Goal: Task Accomplishment & Management: Use online tool/utility

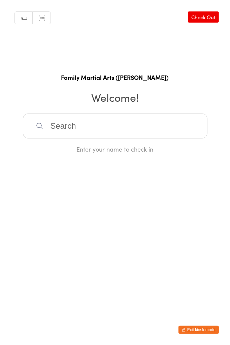
type input "G"
click at [148, 200] on html "You have now entered Kiosk Mode. Members will be able to check themselves in us…" at bounding box center [115, 172] width 230 height 345
click at [48, 134] on input "search" at bounding box center [115, 126] width 185 height 25
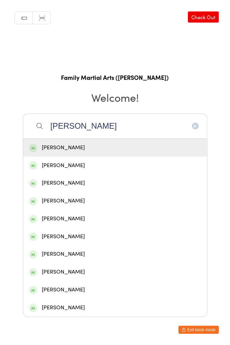
type input "[PERSON_NAME]"
click at [48, 164] on div "[PERSON_NAME]" at bounding box center [115, 165] width 173 height 9
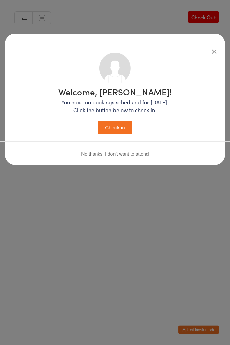
click at [120, 127] on button "Check in" at bounding box center [115, 128] width 34 height 14
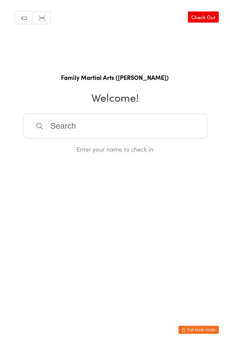
click at [89, 130] on input "search" at bounding box center [115, 126] width 185 height 25
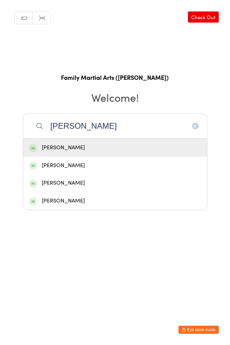
type input "[PERSON_NAME]"
click at [75, 168] on div "[PERSON_NAME]" at bounding box center [115, 165] width 173 height 9
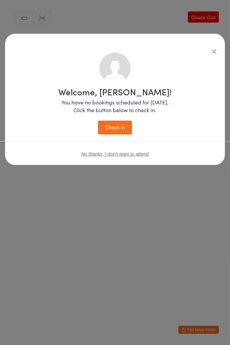
click at [116, 129] on button "Check in" at bounding box center [115, 128] width 34 height 14
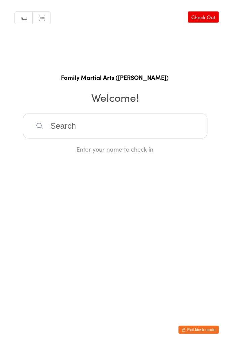
click at [116, 130] on input "search" at bounding box center [115, 126] width 185 height 25
click at [51, 123] on input "search" at bounding box center [115, 126] width 185 height 25
click at [104, 103] on h2 "Welcome!" at bounding box center [115, 97] width 217 height 15
click at [132, 136] on input "search" at bounding box center [115, 126] width 185 height 25
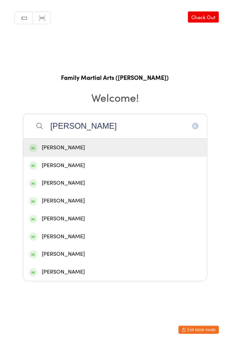
type input "[PERSON_NAME]"
click at [69, 187] on div "[PERSON_NAME]" at bounding box center [115, 183] width 173 height 9
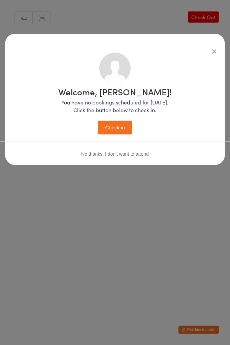
click at [115, 128] on button "Check in" at bounding box center [115, 128] width 34 height 14
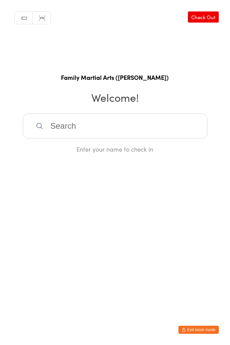
click at [80, 122] on input "search" at bounding box center [115, 126] width 185 height 25
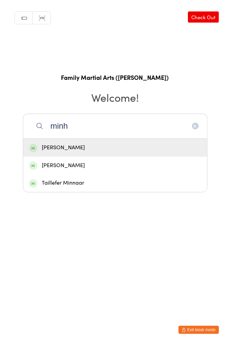
type input "minh"
click at [64, 154] on div "[PERSON_NAME]" at bounding box center [115, 148] width 184 height 18
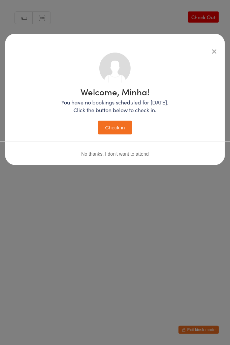
click at [132, 117] on div "Welcome, Minha! You have no bookings scheduled for [DATE]. Click the button bel…" at bounding box center [115, 110] width 107 height 47
click at [118, 138] on div "Welcome, Minha! You have no bookings scheduled for [DATE]. Click the button bel…" at bounding box center [115, 110] width 207 height 114
click at [100, 128] on button "Check in" at bounding box center [115, 128] width 34 height 14
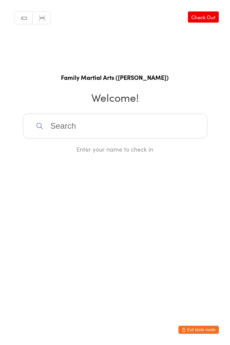
click at [109, 121] on input "search" at bounding box center [115, 126] width 185 height 25
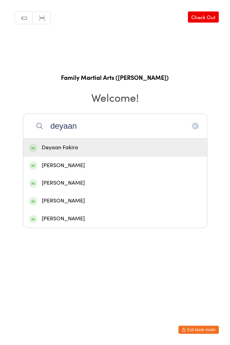
type input "deyaan"
click at [114, 151] on div "Deyaan Fakira" at bounding box center [115, 147] width 173 height 9
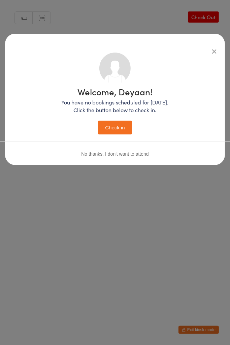
click at [117, 133] on button "Check in" at bounding box center [115, 128] width 34 height 14
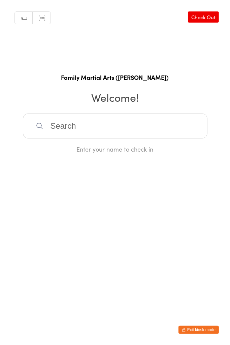
click at [69, 122] on input "search" at bounding box center [115, 126] width 185 height 25
click at [69, 128] on input "search" at bounding box center [115, 126] width 185 height 25
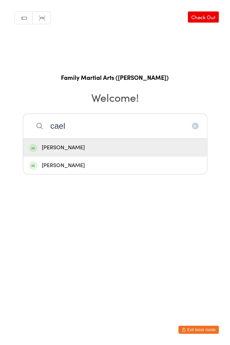
type input "cael"
click at [69, 146] on div "[PERSON_NAME]" at bounding box center [115, 147] width 173 height 9
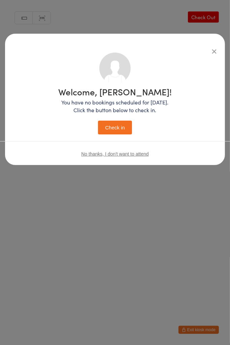
click at [112, 127] on button "Check in" at bounding box center [115, 128] width 34 height 14
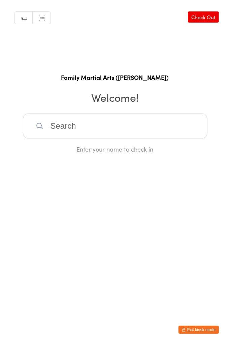
click at [191, 126] on input "search" at bounding box center [115, 126] width 185 height 25
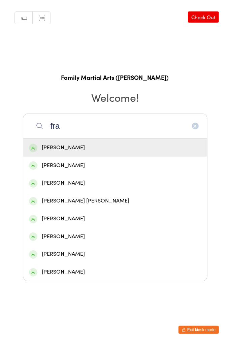
type input "fra"
click at [187, 143] on div "[PERSON_NAME]" at bounding box center [115, 147] width 173 height 9
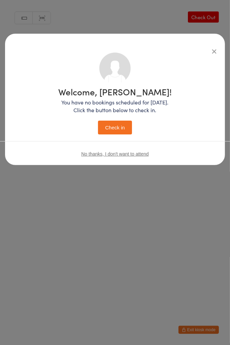
click at [127, 127] on button "Check in" at bounding box center [115, 128] width 34 height 14
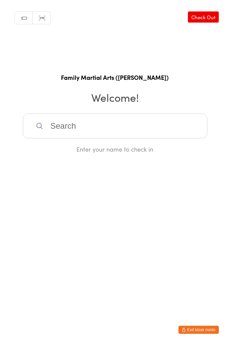
click at [86, 121] on input "search" at bounding box center [115, 126] width 185 height 25
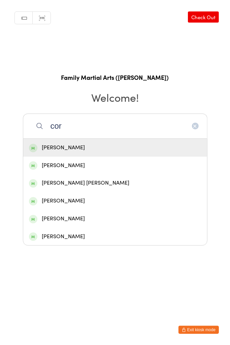
type input "cor"
click at [81, 153] on div "[PERSON_NAME]" at bounding box center [115, 148] width 184 height 18
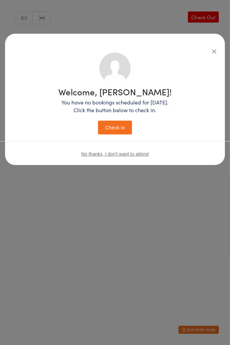
click at [211, 54] on icon "button" at bounding box center [214, 51] width 7 height 7
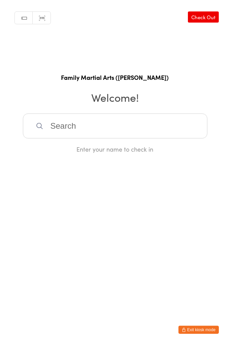
click at [101, 130] on input "search" at bounding box center [115, 126] width 185 height 25
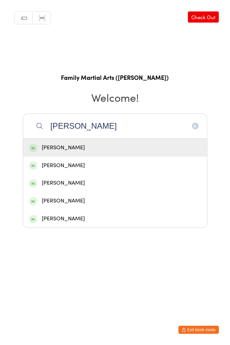
type input "[PERSON_NAME]"
click at [92, 147] on div "[PERSON_NAME]" at bounding box center [115, 147] width 173 height 9
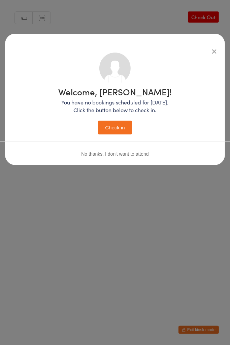
click at [117, 129] on button "Check in" at bounding box center [115, 128] width 34 height 14
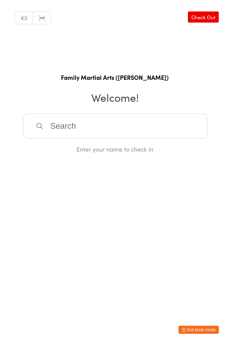
click at [136, 130] on input "search" at bounding box center [115, 126] width 185 height 25
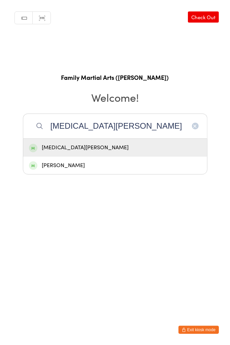
type input "[MEDICAL_DATA][PERSON_NAME]"
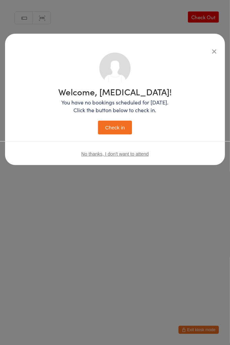
click at [119, 132] on button "Check in" at bounding box center [115, 128] width 34 height 14
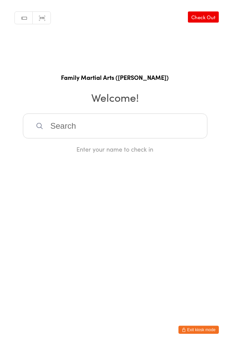
click at [105, 129] on input "search" at bounding box center [115, 126] width 185 height 25
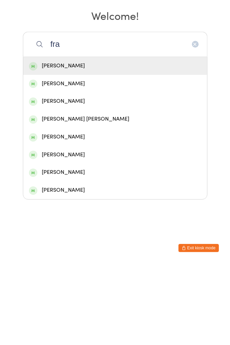
type input "fra"
click at [65, 246] on div "[PERSON_NAME]" at bounding box center [115, 254] width 184 height 18
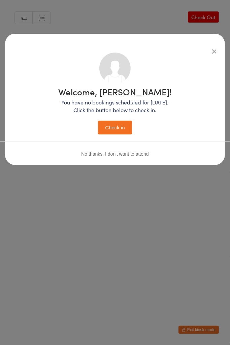
click at [117, 123] on button "Check in" at bounding box center [115, 128] width 34 height 14
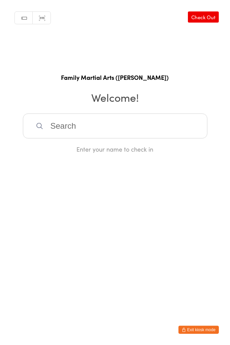
click at [100, 124] on input "search" at bounding box center [115, 126] width 185 height 25
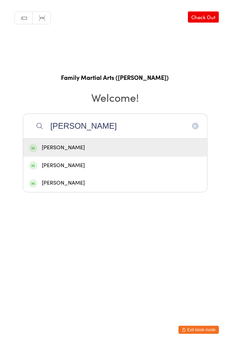
type input "[PERSON_NAME]"
click at [95, 167] on div "[PERSON_NAME]" at bounding box center [115, 165] width 173 height 9
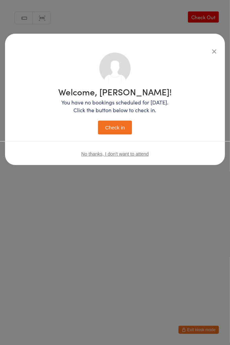
click at [115, 122] on button "Check in" at bounding box center [115, 128] width 34 height 14
